Goal: Task Accomplishment & Management: Manage account settings

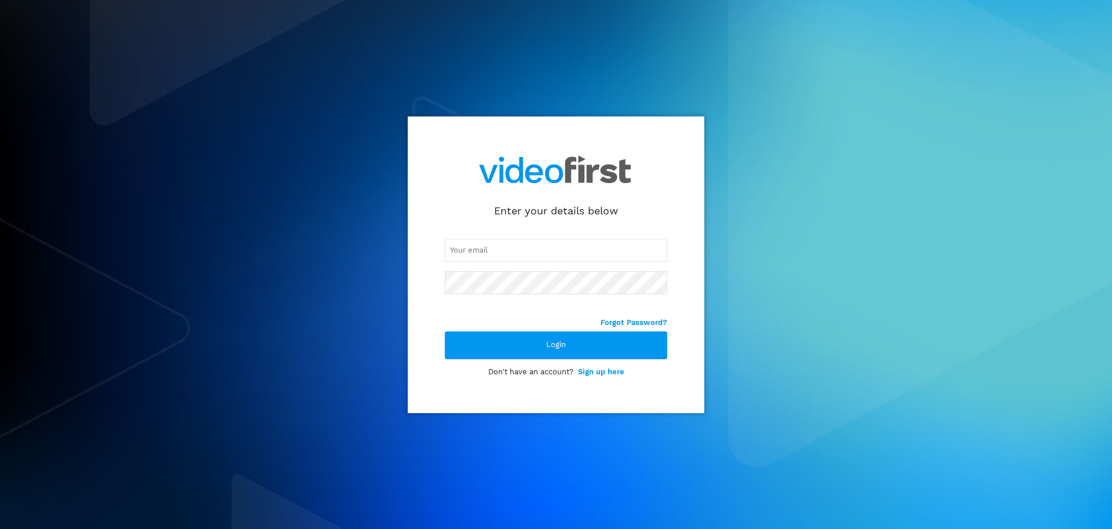
click at [447, 237] on div at bounding box center [556, 265] width 222 height 101
click at [469, 248] on input "email" at bounding box center [556, 250] width 222 height 23
type input "[PERSON_NAME][EMAIL_ADDRESS][DOMAIN_NAME]"
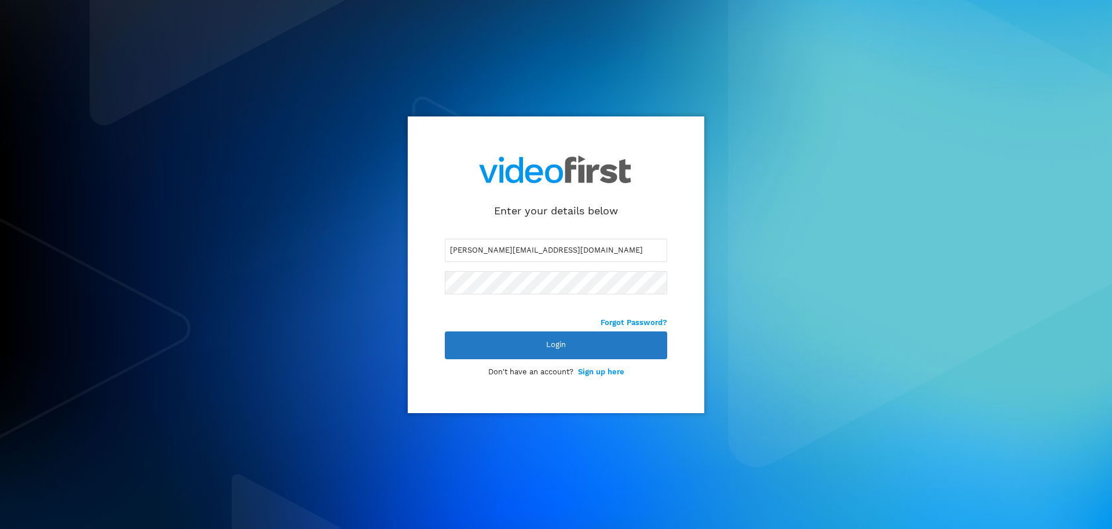
click at [544, 343] on div "Login" at bounding box center [556, 345] width 222 height 28
click at [529, 335] on div "Login" at bounding box center [556, 345] width 222 height 28
click at [554, 339] on div "Login" at bounding box center [556, 345] width 222 height 28
click at [554, 340] on div "Login" at bounding box center [556, 345] width 222 height 28
click at [554, 341] on span "Login" at bounding box center [556, 345] width 20 height 8
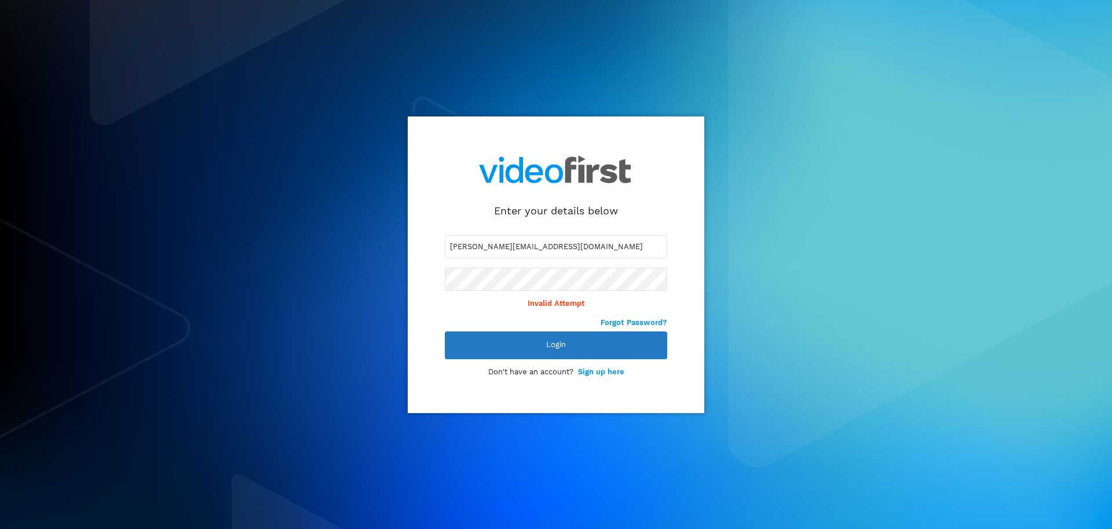
click at [554, 341] on span "Login" at bounding box center [556, 345] width 20 height 8
